Goal: Task Accomplishment & Management: Complete application form

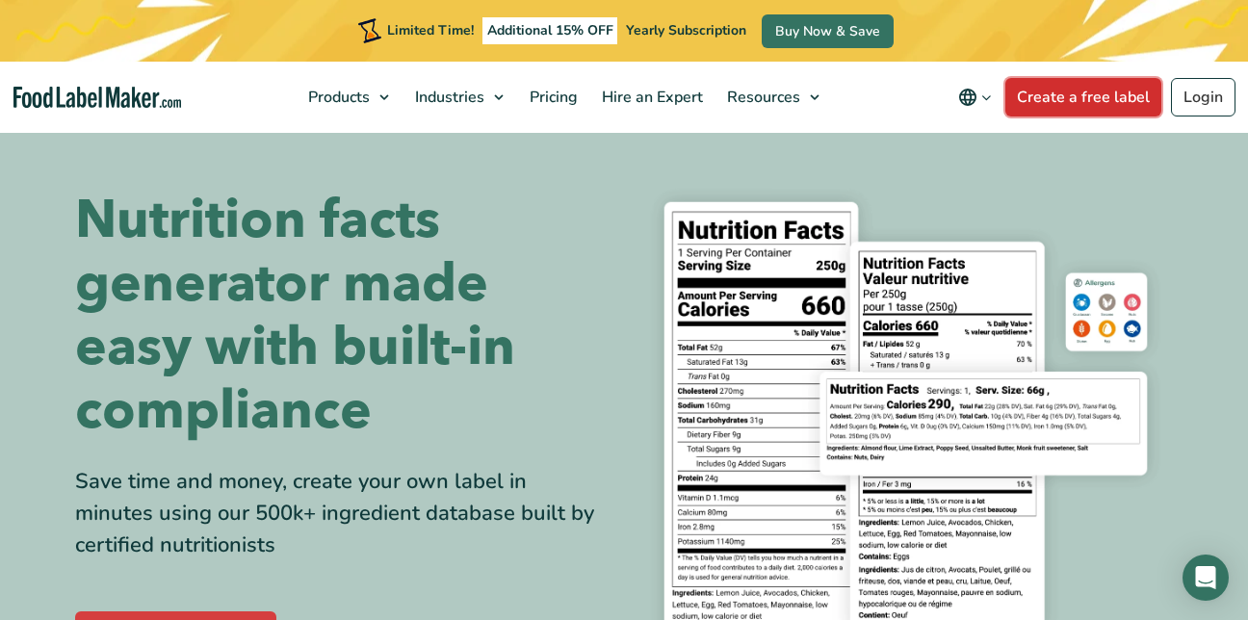
click at [1106, 93] on link "Create a free label" at bounding box center [1083, 97] width 156 height 39
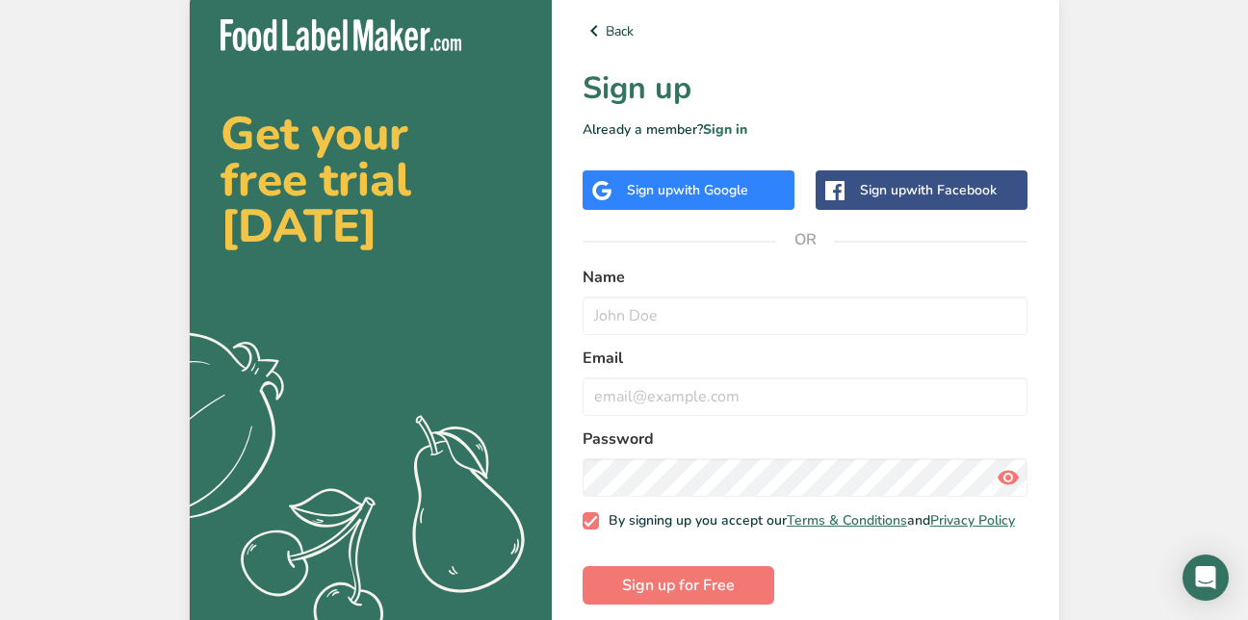
click at [639, 185] on div "Sign up with Google" at bounding box center [687, 190] width 121 height 20
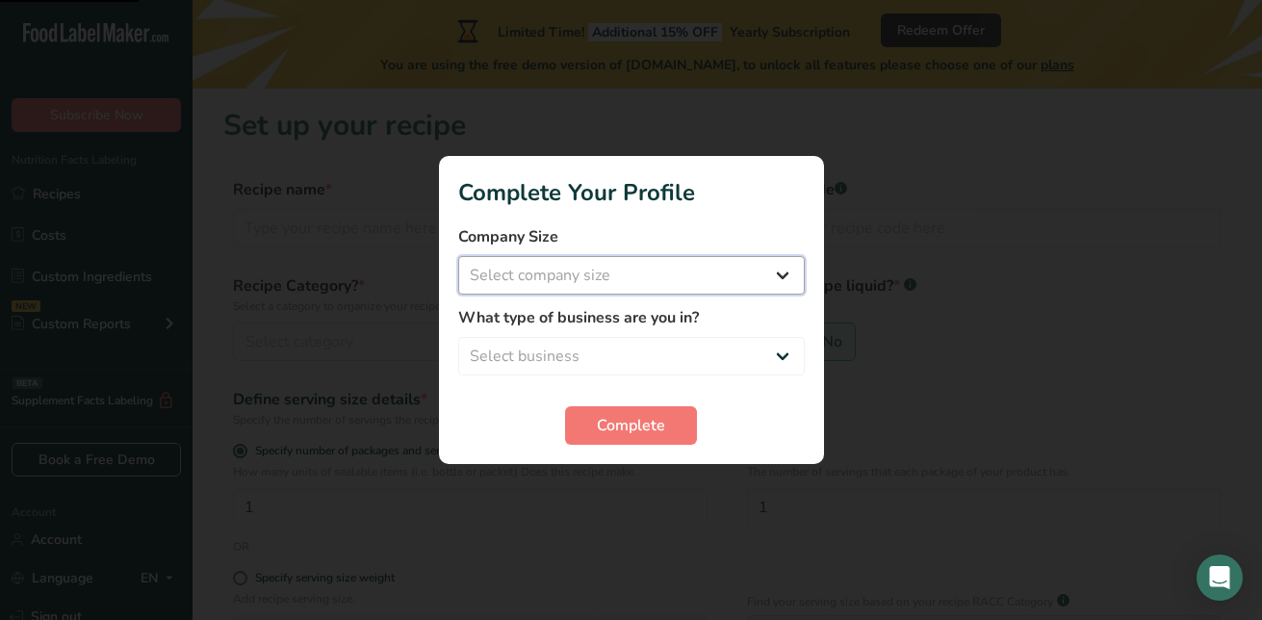
click at [607, 274] on select "Select company size Fewer than 10 Employees 10 to 50 Employees 51 to 500 Employ…" at bounding box center [631, 275] width 347 height 39
select select "1"
click at [458, 256] on select "Select company size Fewer than 10 Employees 10 to 50 Employees 51 to 500 Employ…" at bounding box center [631, 275] width 347 height 39
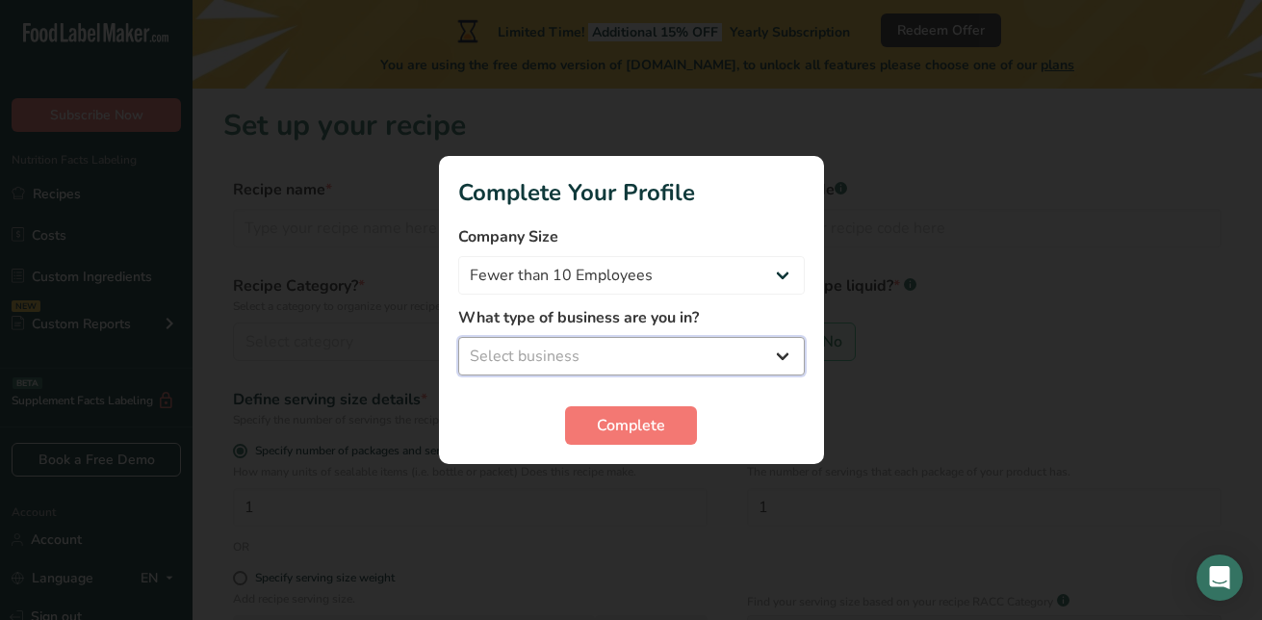
click at [581, 350] on select "Select business Packaged Food Manufacturer Restaurant & Cafe Bakery Meal Plans …" at bounding box center [631, 356] width 347 height 39
select select "5"
click at [458, 337] on select "Select business Packaged Food Manufacturer Restaurant & Cafe Bakery Meal Plans …" at bounding box center [631, 356] width 347 height 39
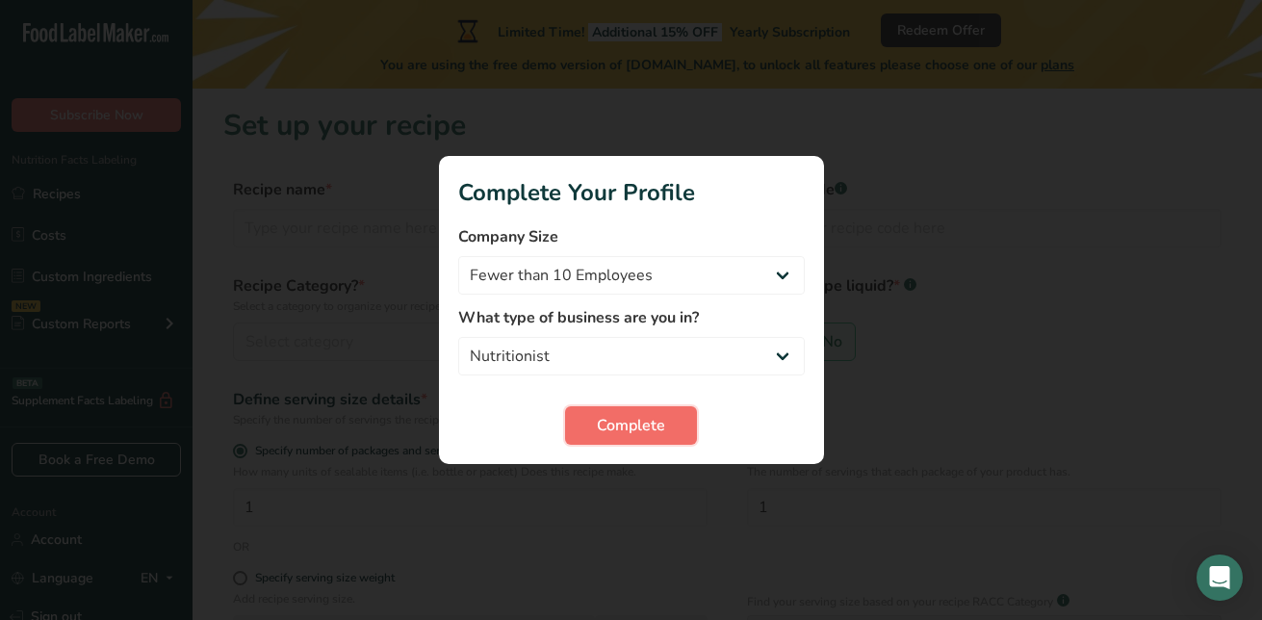
click at [609, 432] on span "Complete" at bounding box center [631, 425] width 68 height 23
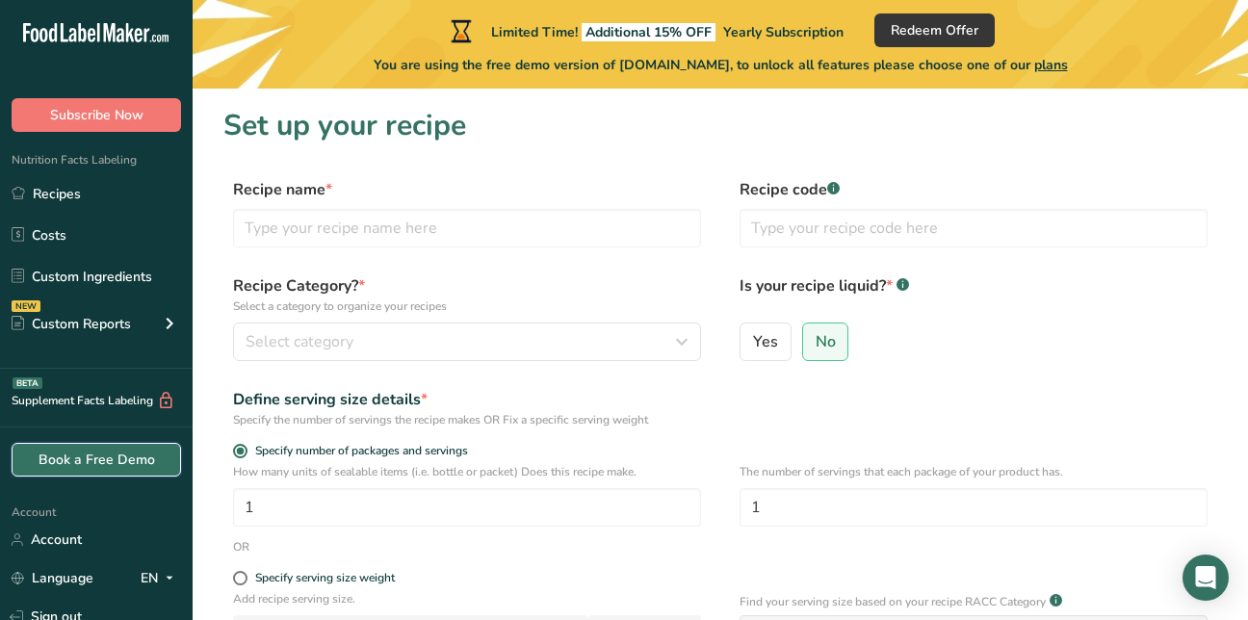
click at [116, 460] on link "Book a Free Demo" at bounding box center [96, 460] width 169 height 34
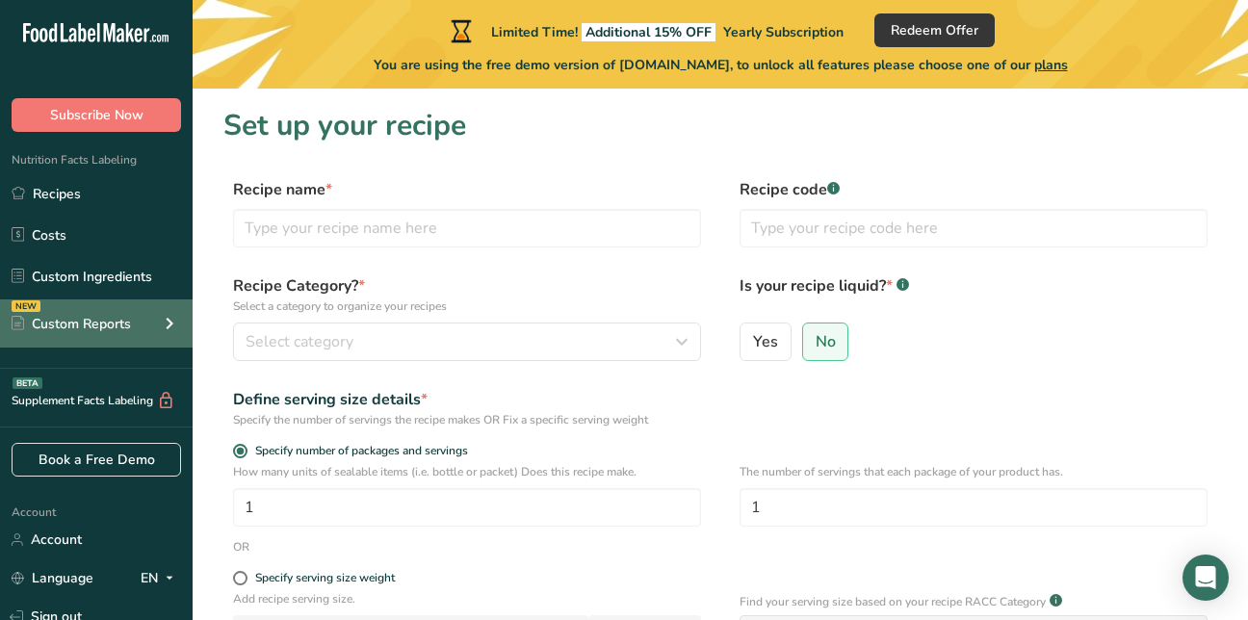
click at [75, 324] on div "Custom Reports" at bounding box center [71, 324] width 119 height 20
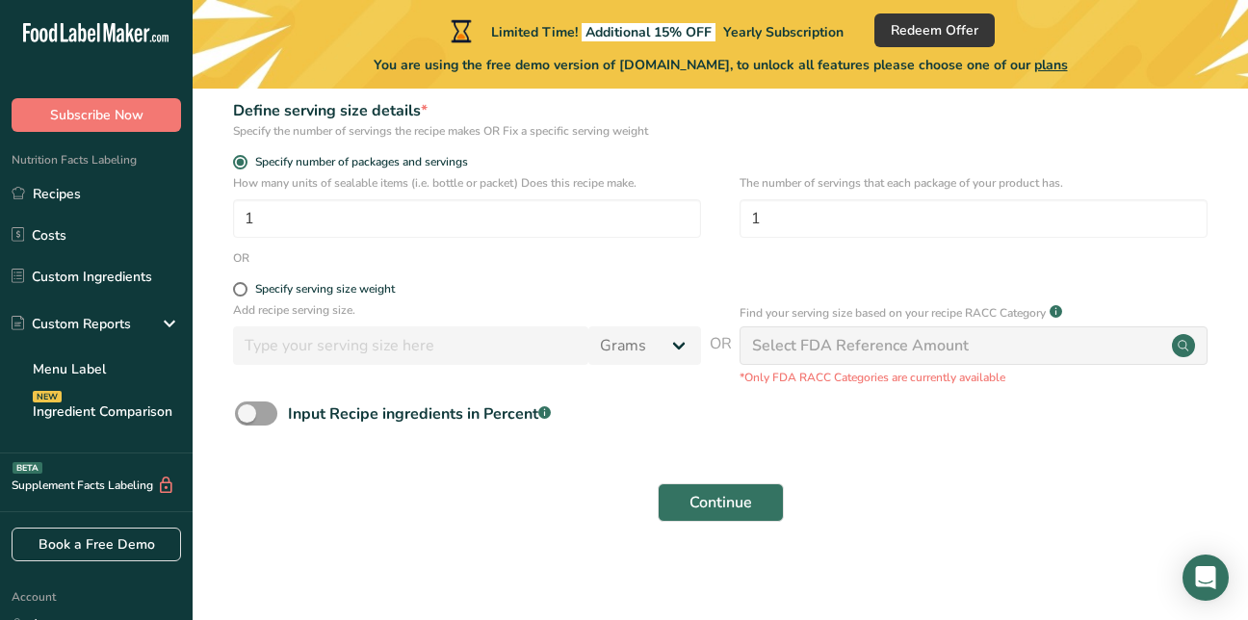
scroll to position [295, 0]
